Goal: Find specific fact: Find specific fact

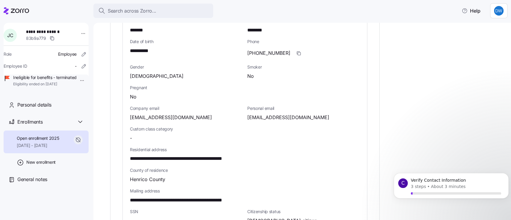
scroll to position [240, 0]
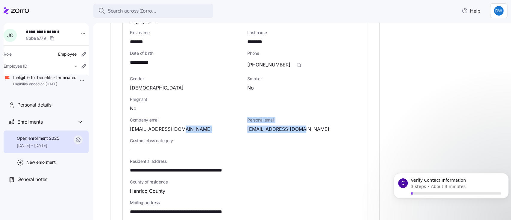
drag, startPoint x: 300, startPoint y: 126, endPoint x: 243, endPoint y: 128, distance: 57.2
click at [243, 128] on div "**********" at bounding box center [245, 166] width 235 height 300
click at [266, 131] on span "[EMAIL_ADDRESS][DOMAIN_NAME]" at bounding box center [288, 128] width 82 height 7
drag, startPoint x: 246, startPoint y: 130, endPoint x: 304, endPoint y: 130, distance: 57.8
click at [304, 130] on div "Personal email [EMAIL_ADDRESS][DOMAIN_NAME]" at bounding box center [303, 125] width 117 height 21
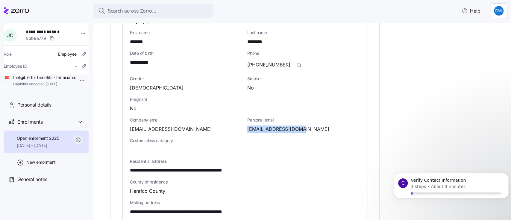
copy span "[EMAIL_ADDRESS][DOMAIN_NAME]"
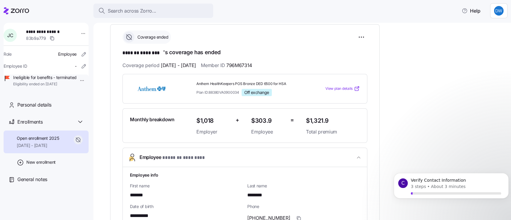
scroll to position [80, 0]
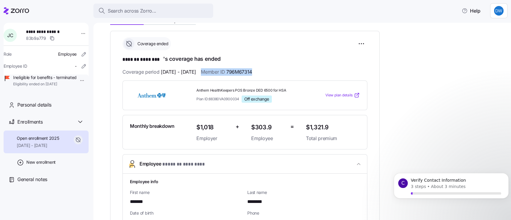
drag, startPoint x: 276, startPoint y: 69, endPoint x: 217, endPoint y: 72, distance: 58.5
click at [217, 73] on div "Coverage period [DATE] - [DATE] Member ID 796M67314" at bounding box center [244, 71] width 245 height 7
copy span "Member ID 796M67314"
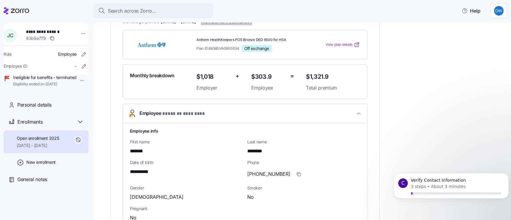
scroll to position [160, 0]
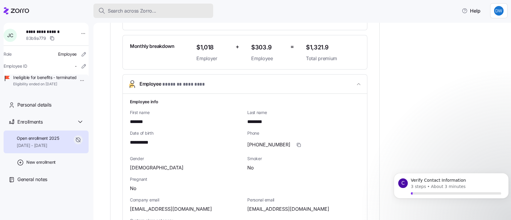
click at [156, 11] on div "Search across Zorro..." at bounding box center [153, 10] width 110 height 7
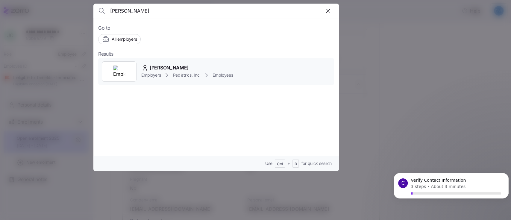
type input "[PERSON_NAME]"
click at [171, 71] on span "[PERSON_NAME]" at bounding box center [169, 67] width 39 height 7
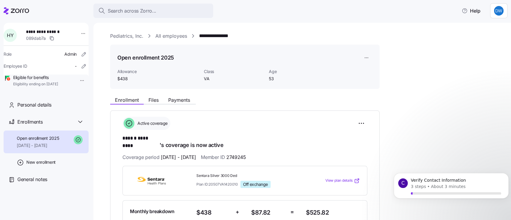
scroll to position [160, 0]
